Goal: Task Accomplishment & Management: Use online tool/utility

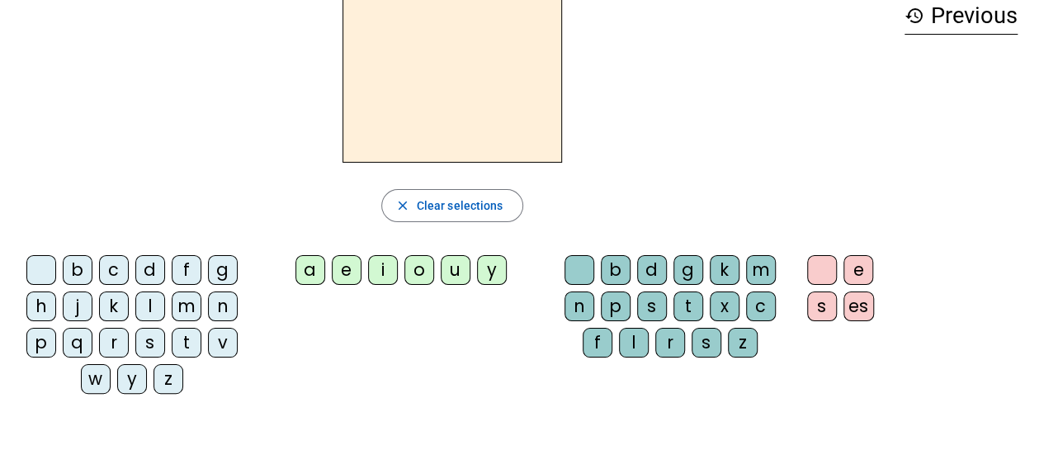
scroll to position [89, 0]
click at [82, 271] on div "b" at bounding box center [78, 269] width 30 height 30
click at [424, 266] on div "o" at bounding box center [419, 269] width 30 height 30
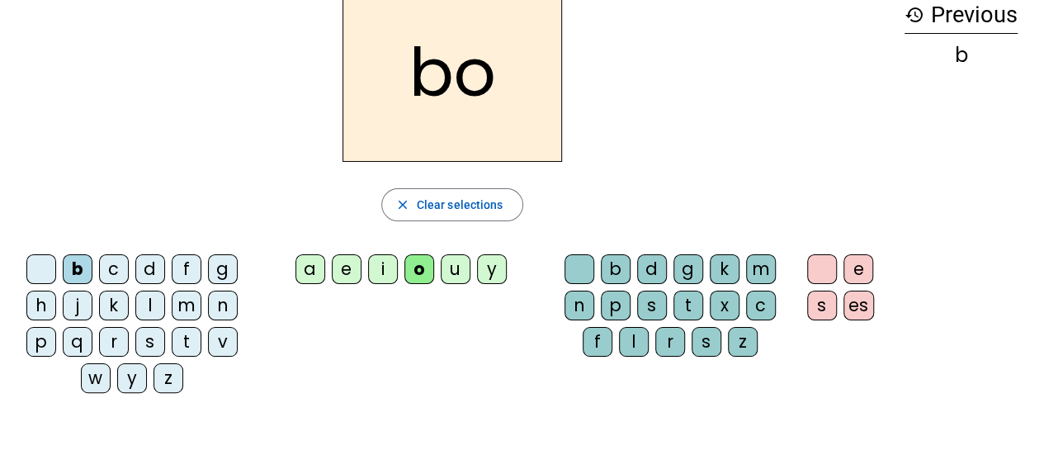
click at [632, 335] on div "l" at bounding box center [634, 342] width 30 height 30
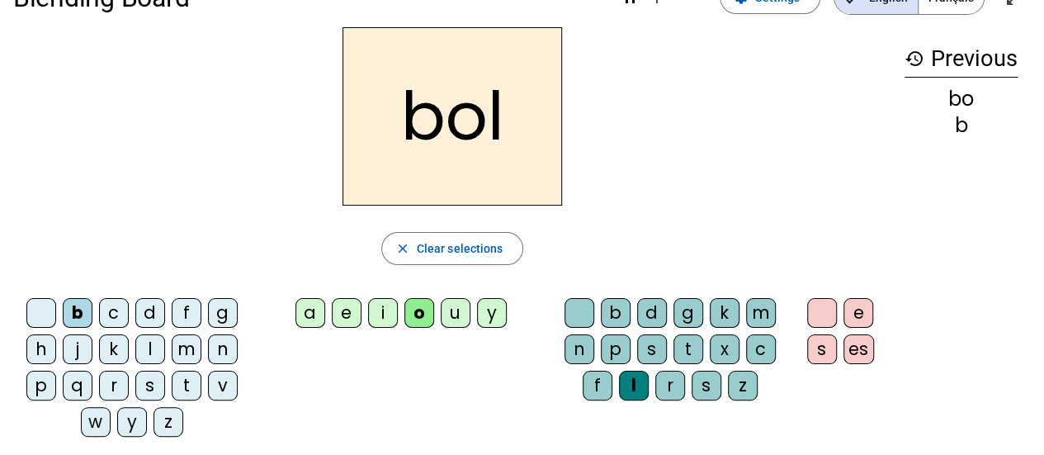
scroll to position [73, 0]
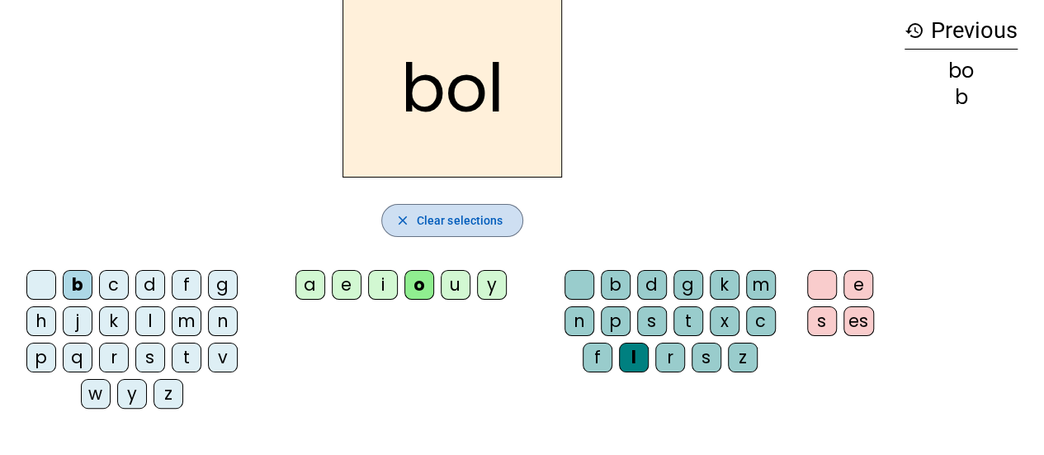
click at [511, 214] on span "button" at bounding box center [452, 220] width 141 height 40
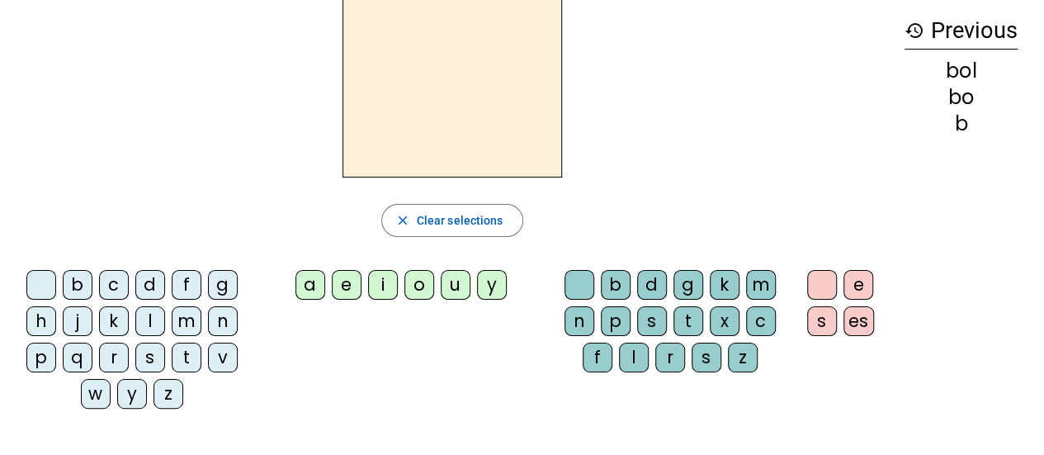
click at [215, 322] on div "n" at bounding box center [223, 321] width 30 height 30
click at [419, 283] on div "o" at bounding box center [419, 285] width 30 height 30
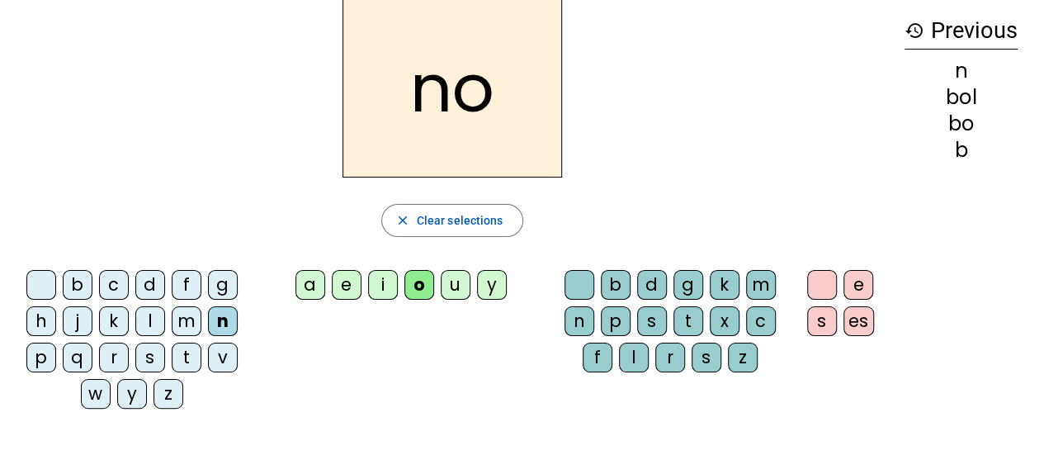
click at [688, 313] on div "t" at bounding box center [688, 321] width 30 height 30
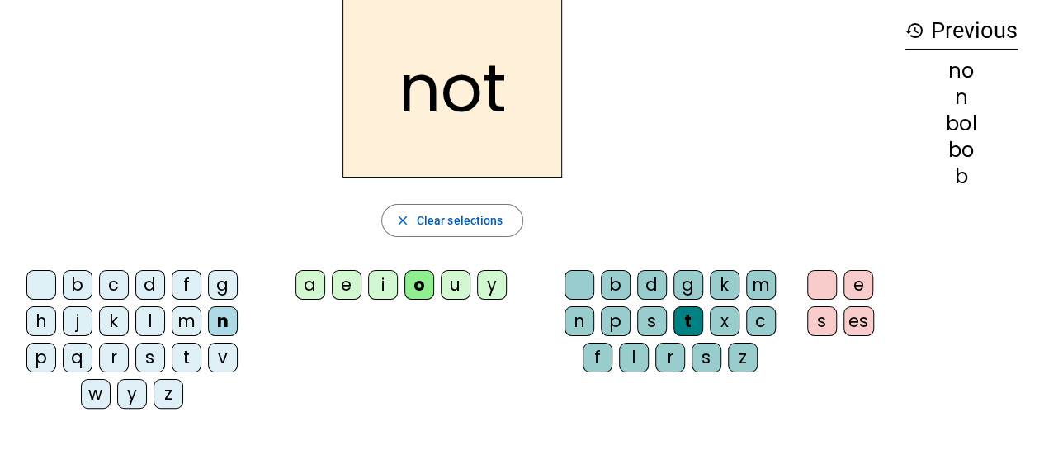
click at [868, 278] on div "e" at bounding box center [858, 285] width 30 height 30
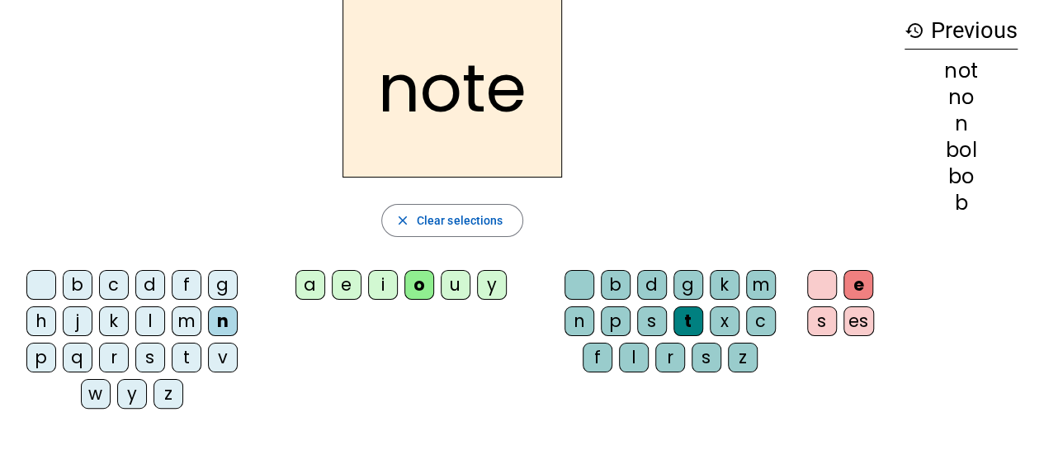
click at [86, 285] on div "b" at bounding box center [78, 285] width 30 height 30
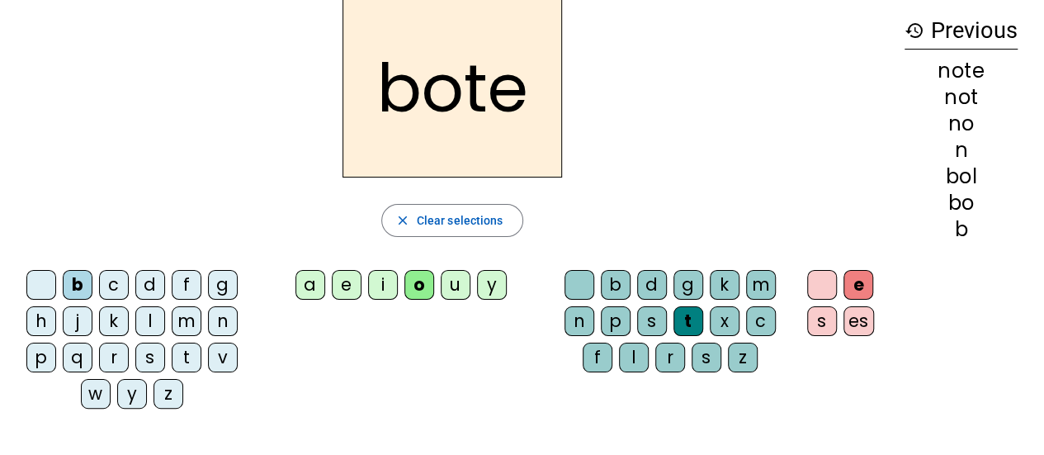
click at [218, 306] on div "n" at bounding box center [223, 321] width 30 height 30
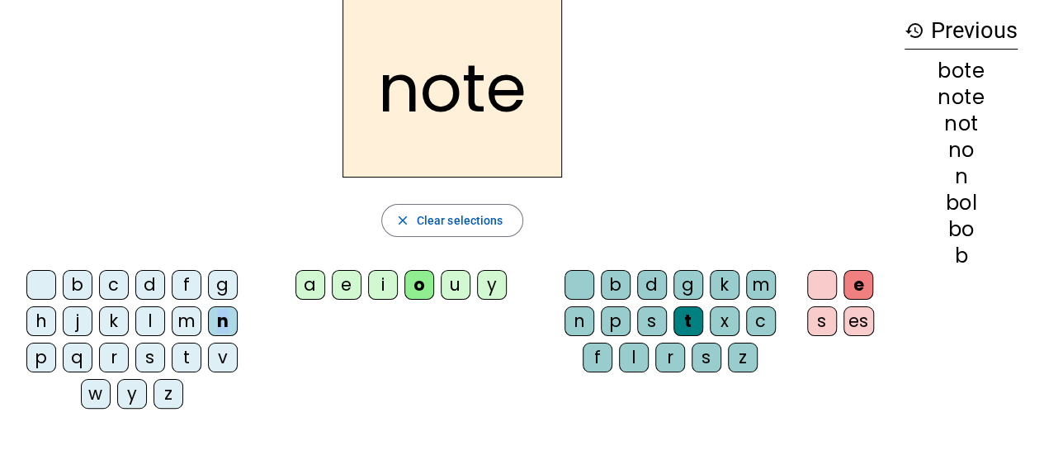
click at [218, 306] on div "n" at bounding box center [223, 321] width 30 height 30
click at [219, 352] on div "v" at bounding box center [223, 357] width 30 height 30
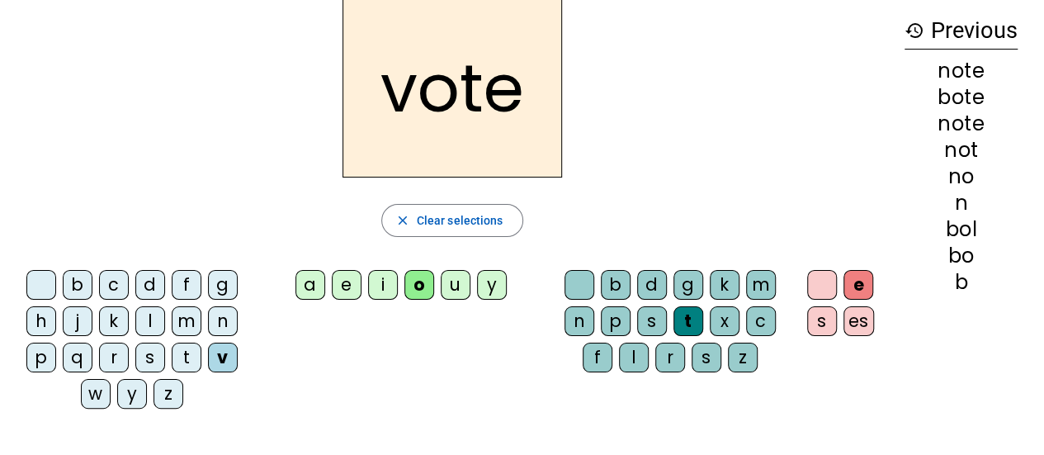
click at [382, 285] on div "i" at bounding box center [383, 285] width 30 height 30
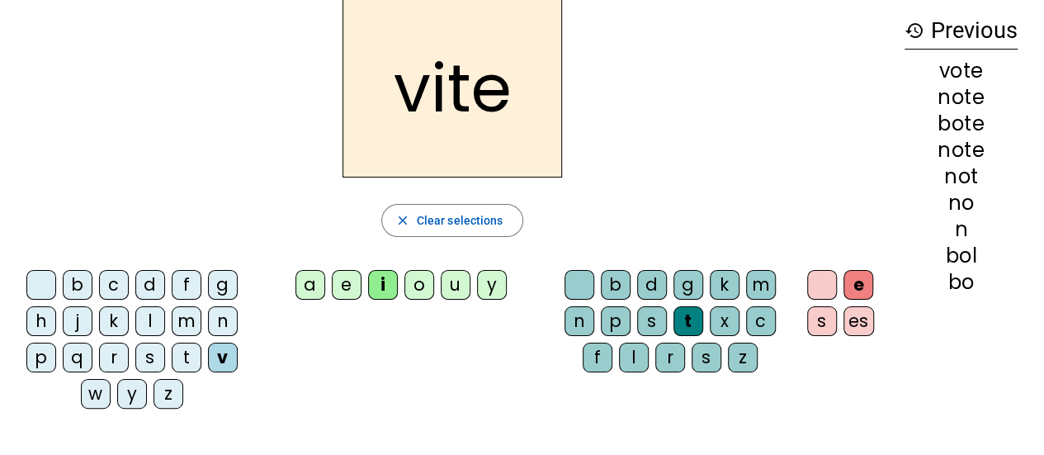
click at [653, 292] on div "d" at bounding box center [652, 285] width 30 height 30
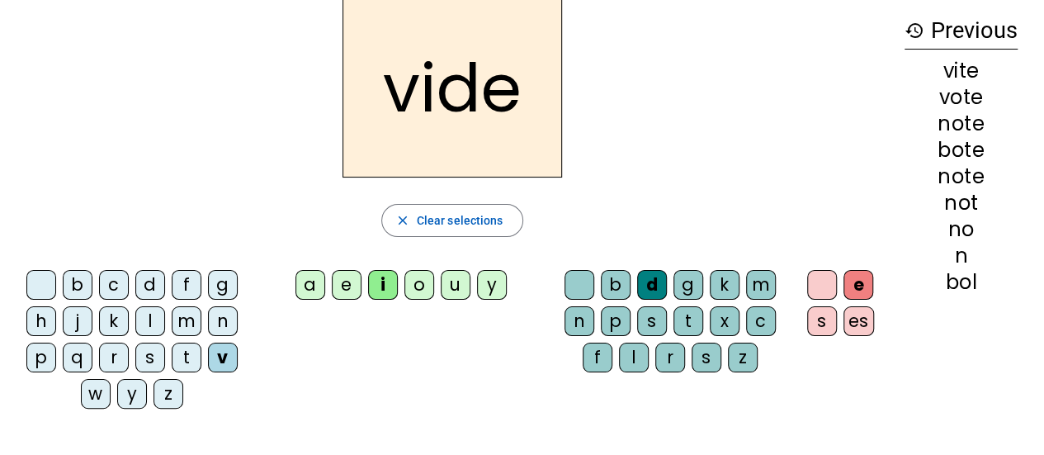
click at [653, 292] on div "d" at bounding box center [652, 285] width 30 height 30
click at [483, 221] on span "Clear selections" at bounding box center [460, 220] width 87 height 20
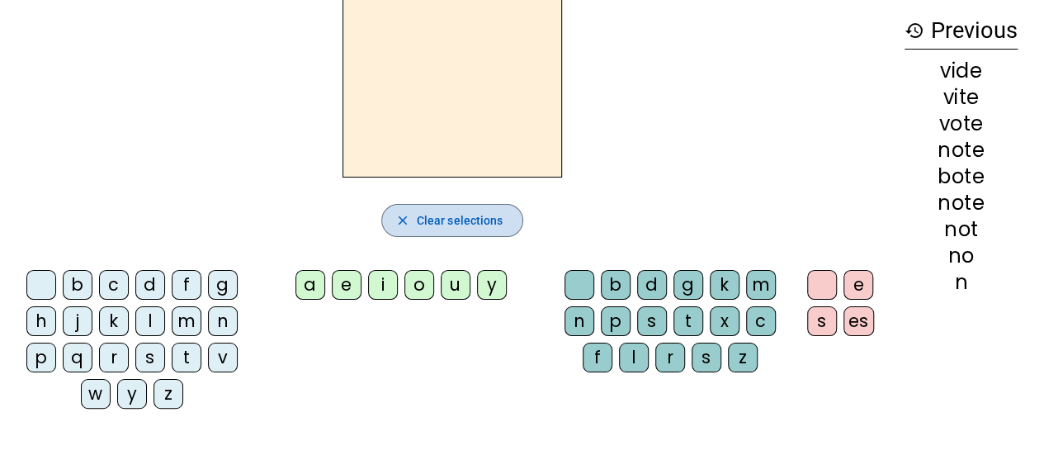
click at [483, 221] on span "Clear selections" at bounding box center [460, 220] width 87 height 20
click at [921, 28] on mat-icon "history" at bounding box center [914, 31] width 20 height 20
click at [939, 276] on div "n" at bounding box center [960, 282] width 113 height 20
drag, startPoint x: 942, startPoint y: 69, endPoint x: 1005, endPoint y: 266, distance: 206.9
click at [1005, 266] on div "vide vite vote note bote note not no n" at bounding box center [960, 176] width 113 height 231
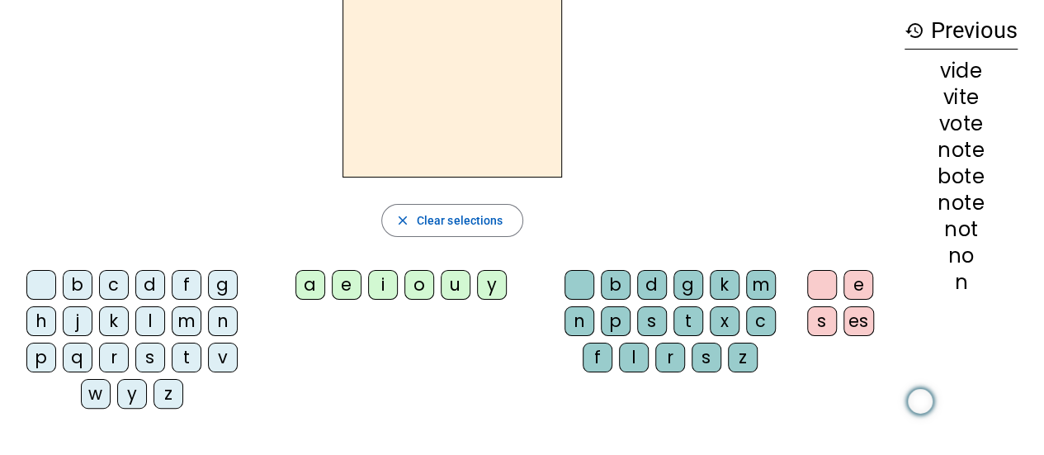
click at [946, 293] on div "history Previous vide vite vote note bote note not no n" at bounding box center [960, 197] width 139 height 396
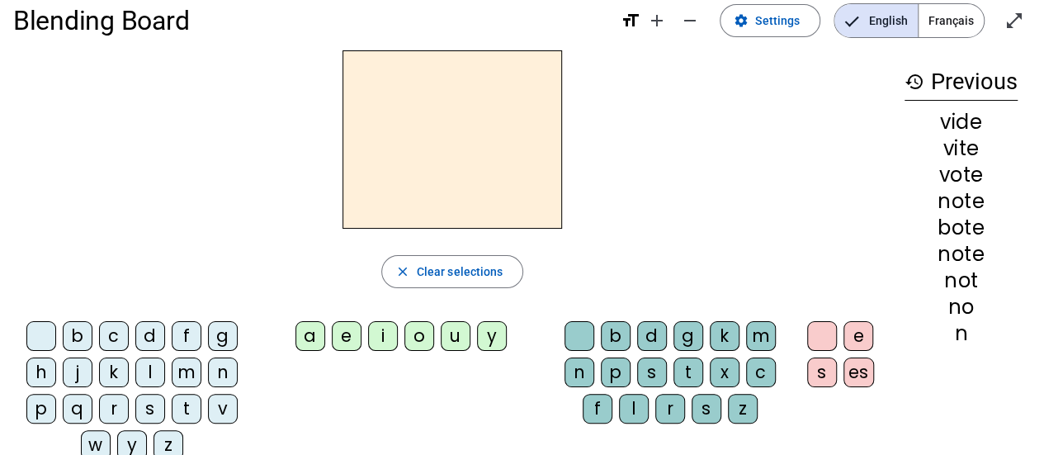
scroll to position [23, 0]
click at [775, 28] on span "Settings" at bounding box center [777, 20] width 45 height 20
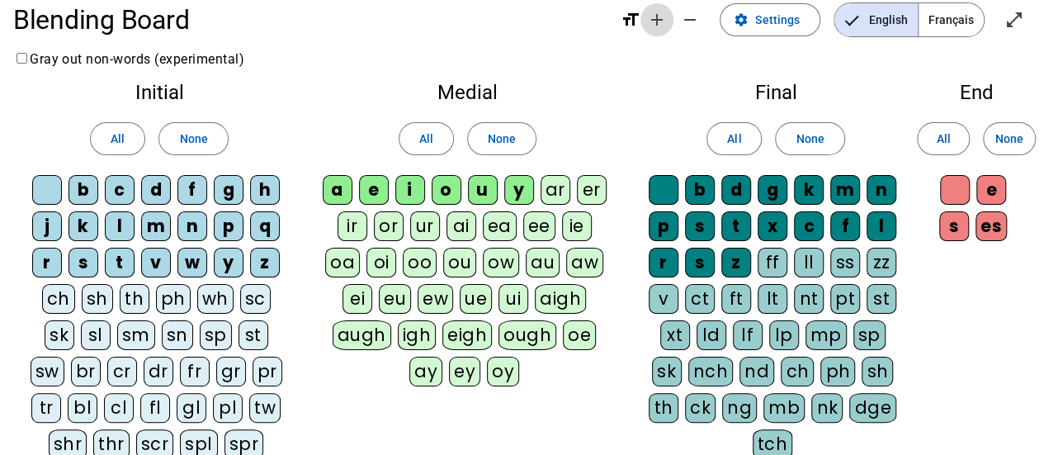
click at [662, 28] on mat-icon "add" at bounding box center [657, 20] width 20 height 20
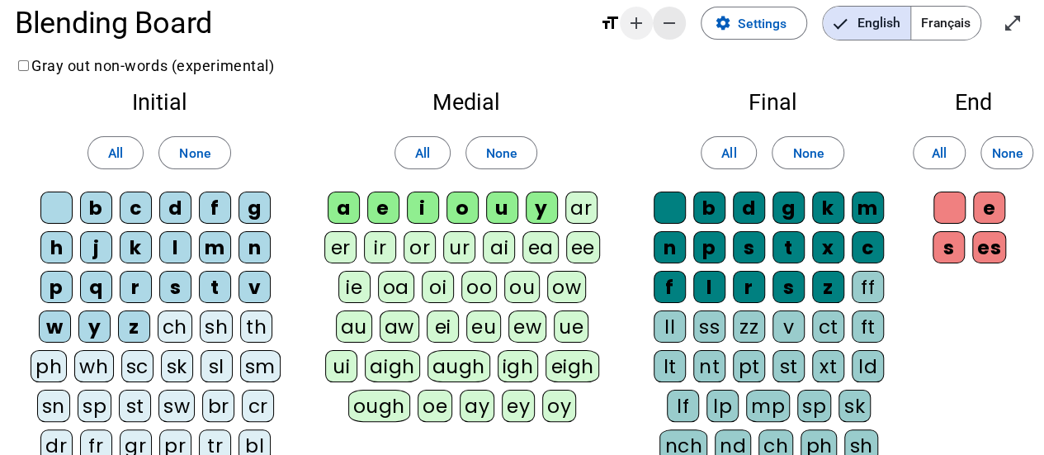
click at [662, 28] on mat-icon "remove" at bounding box center [669, 23] width 20 height 20
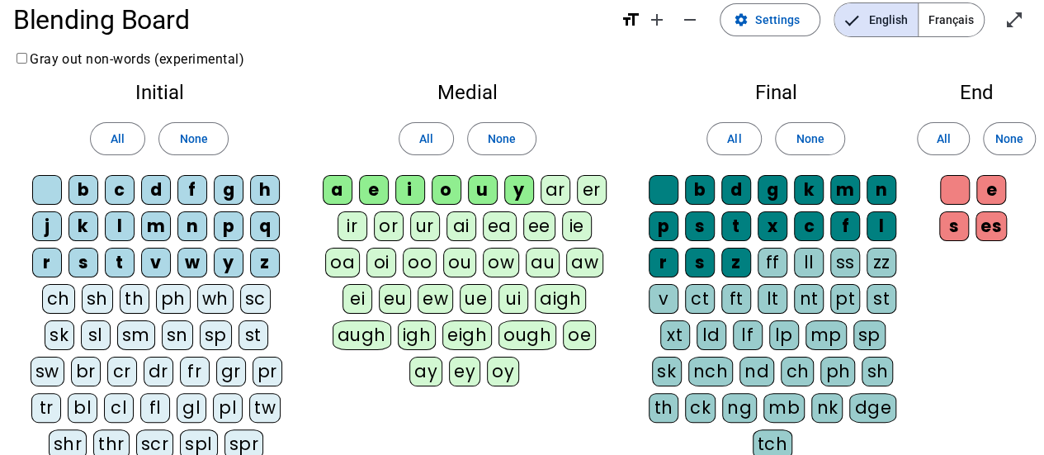
click at [638, 26] on mat-icon "format_size" at bounding box center [630, 20] width 20 height 20
click at [635, 19] on mat-icon "format_size" at bounding box center [630, 20] width 20 height 20
click at [949, 23] on span "Français" at bounding box center [950, 19] width 65 height 33
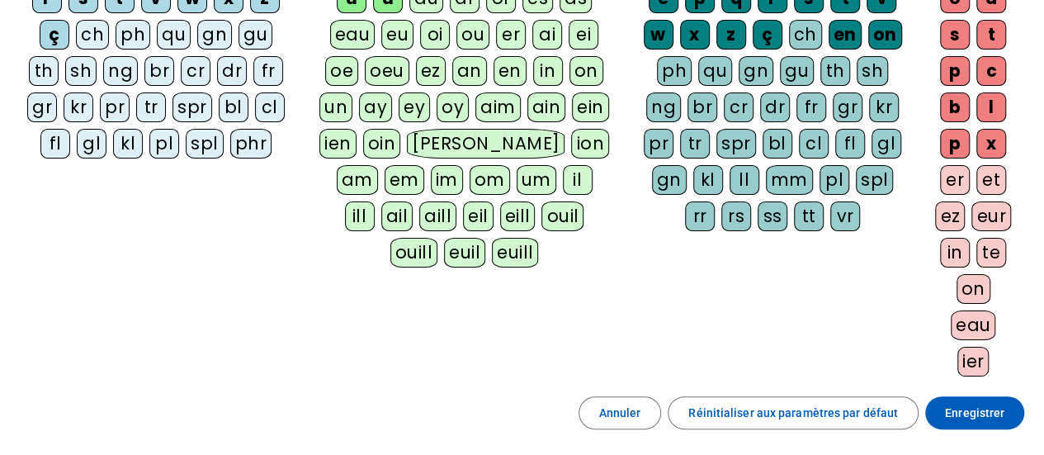
scroll to position [291, 0]
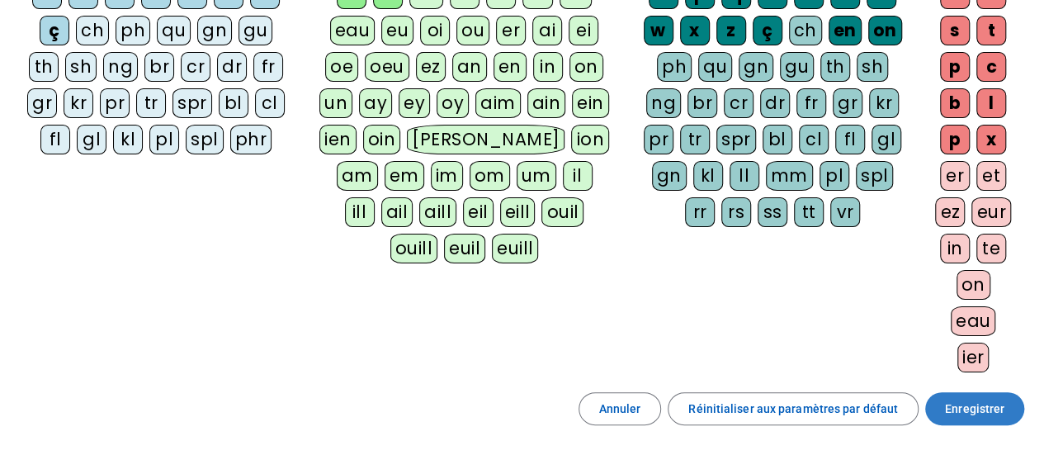
click at [942, 403] on span at bounding box center [974, 409] width 99 height 40
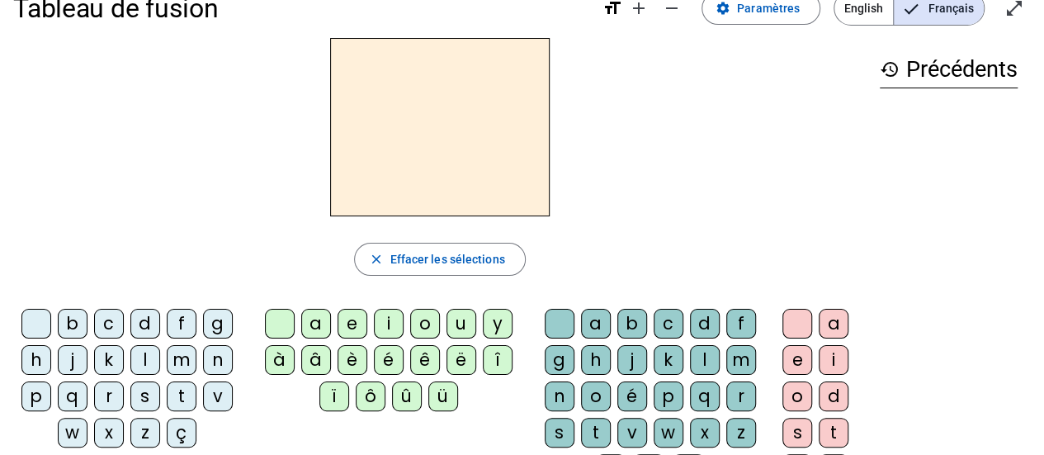
scroll to position [38, 0]
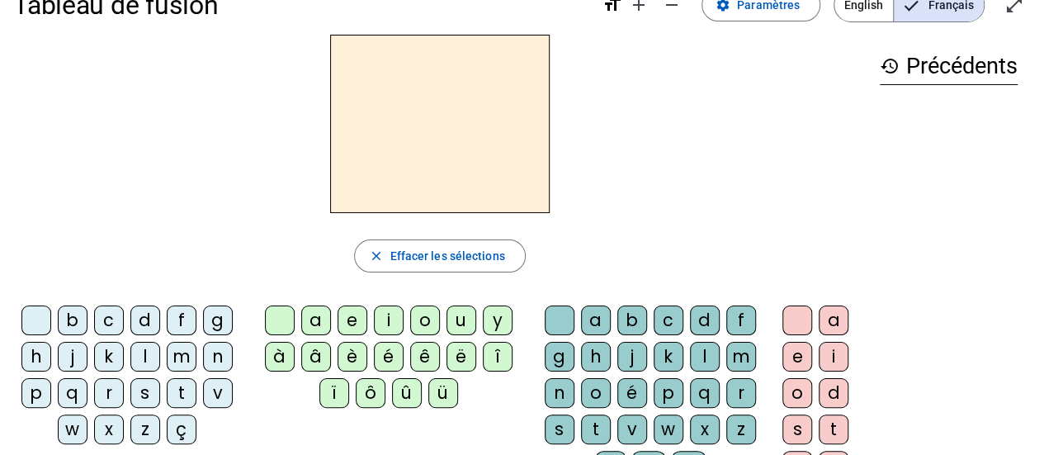
click at [224, 356] on div "n" at bounding box center [218, 357] width 30 height 30
click at [432, 322] on div "o" at bounding box center [425, 320] width 30 height 30
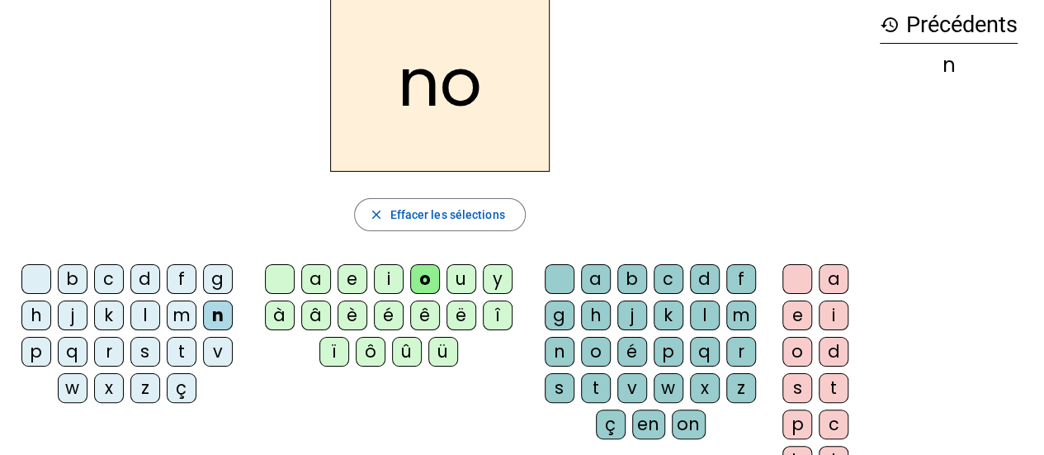
scroll to position [81, 0]
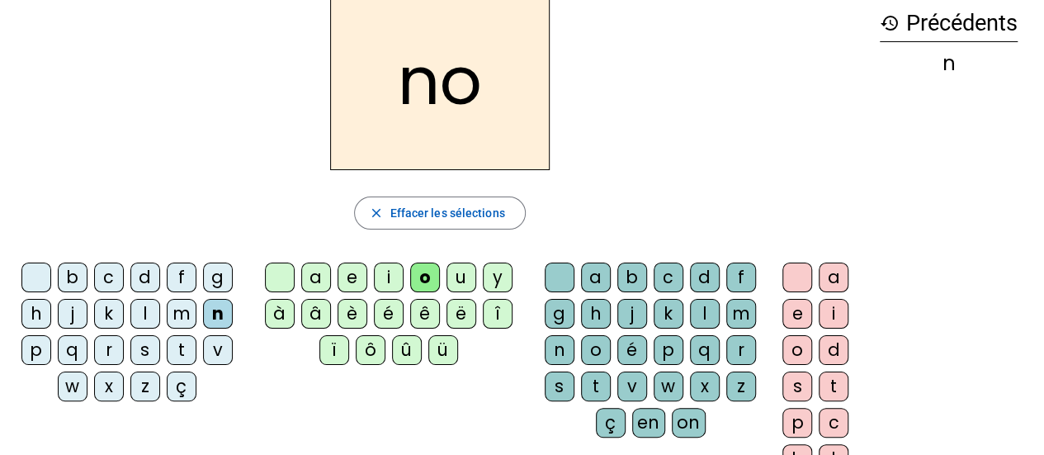
click at [594, 388] on div "t" at bounding box center [596, 386] width 30 height 30
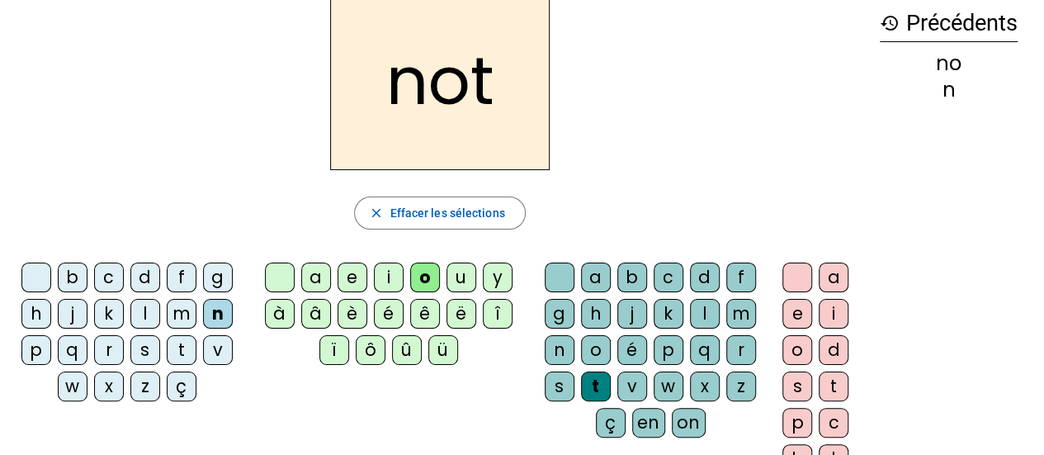
click at [793, 309] on div "e" at bounding box center [797, 314] width 30 height 30
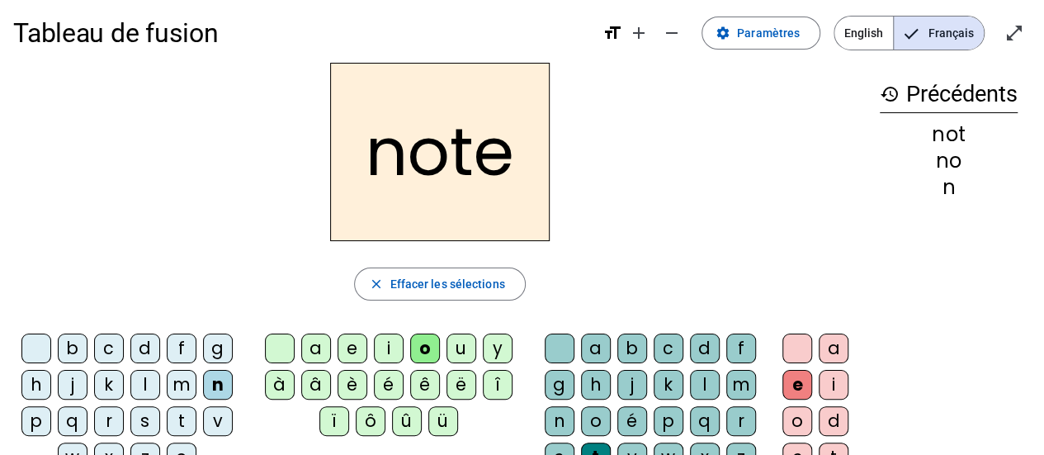
scroll to position [0, 0]
